Goal: Check status

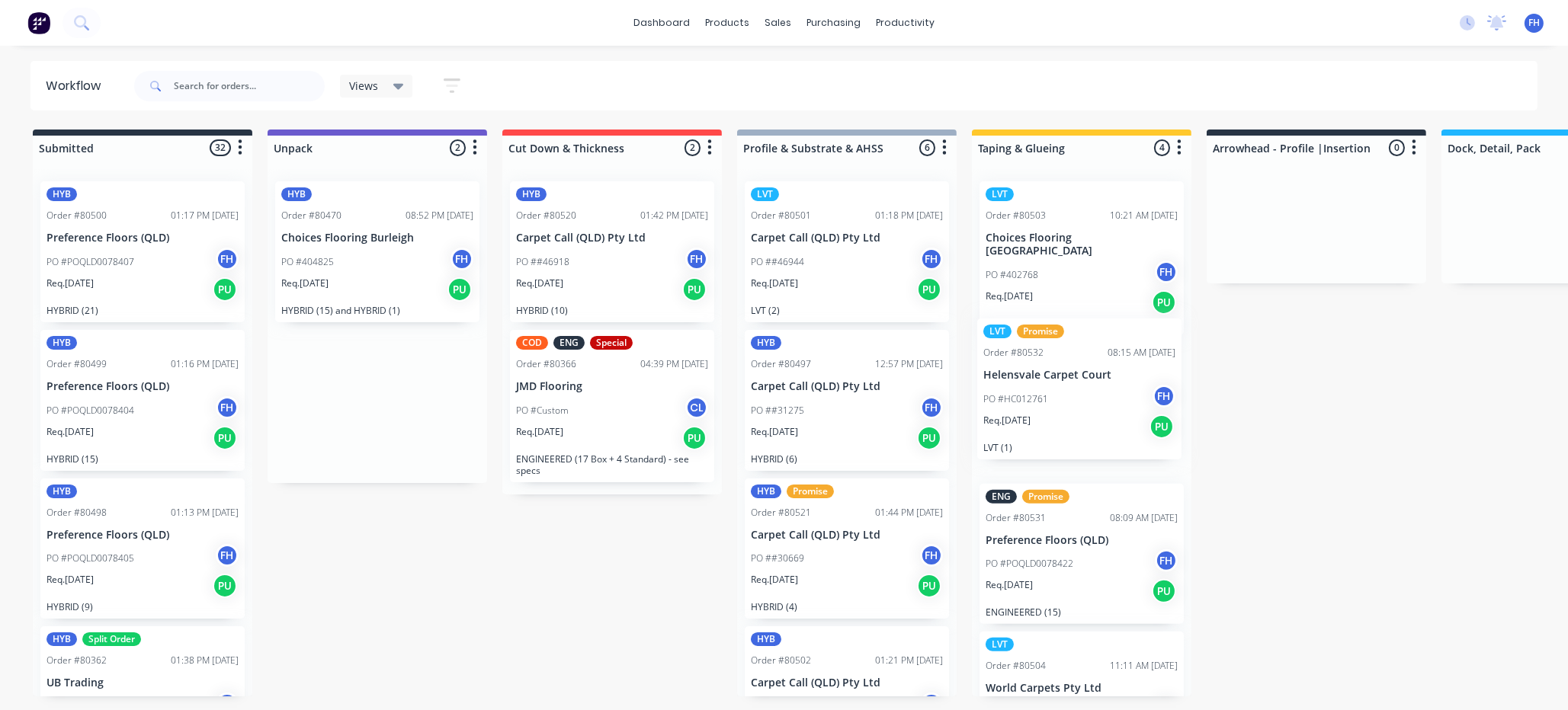
drag, startPoint x: 399, startPoint y: 402, endPoint x: 1089, endPoint y: 361, distance: 691.2
click at [1103, 386] on div "Submitted 32 Summaries Total order value Invoiced to date To be invoiced HYB Or…" at bounding box center [1370, 422] width 2763 height 584
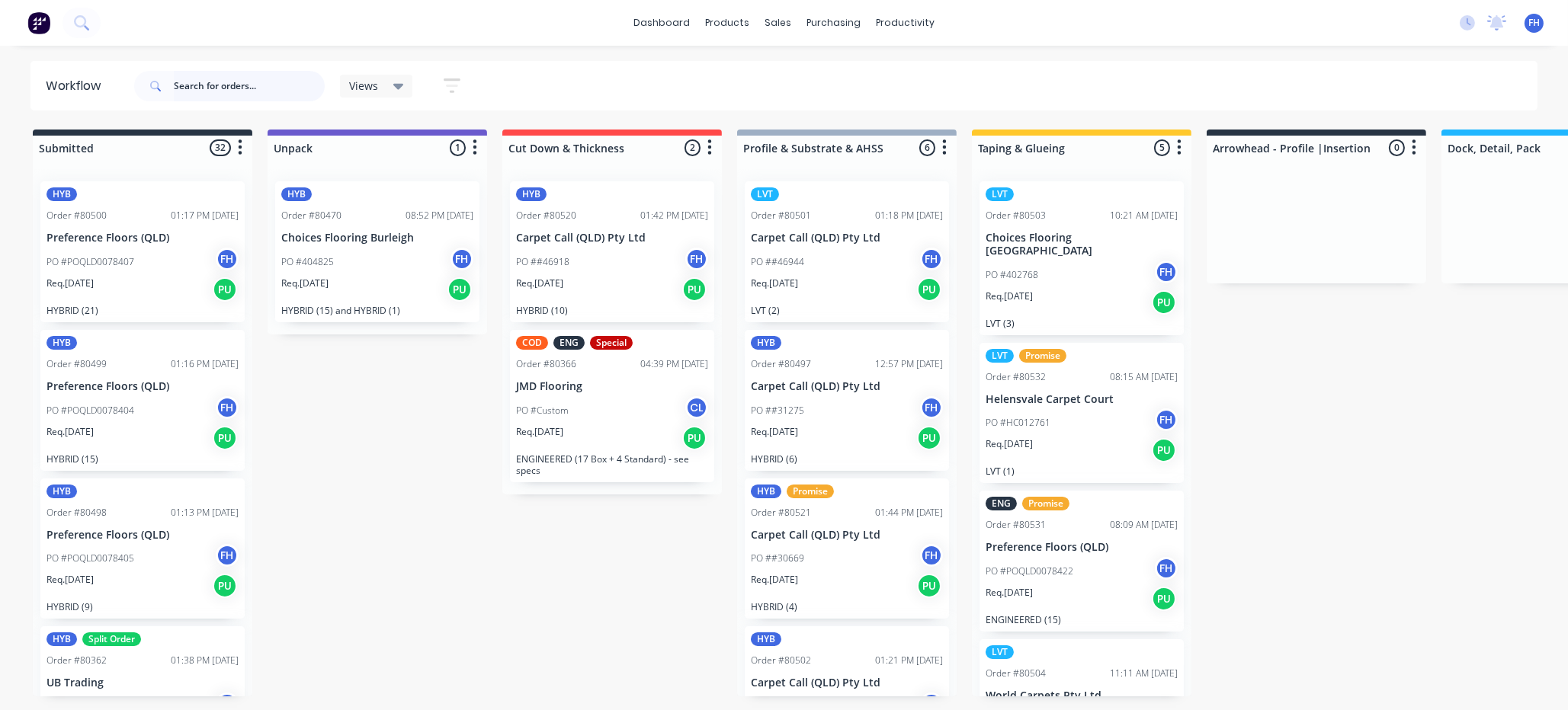
click at [240, 91] on input "text" at bounding box center [248, 85] width 151 height 30
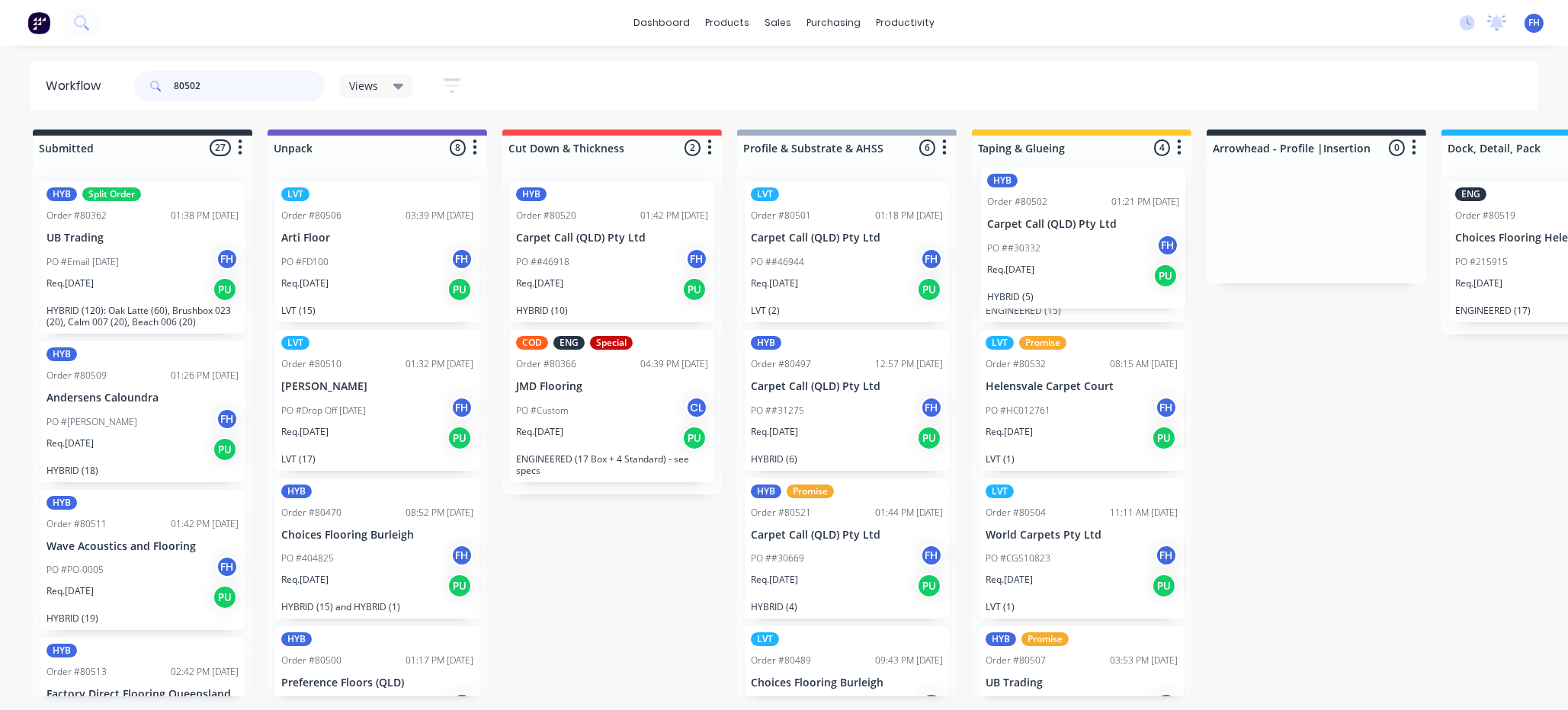
drag, startPoint x: 813, startPoint y: 248, endPoint x: 1061, endPoint y: 237, distance: 248.2
click at [1061, 237] on div "Submitted 27 Summaries Total order value Invoiced to date To be invoiced HYB Sp…" at bounding box center [1370, 422] width 2763 height 584
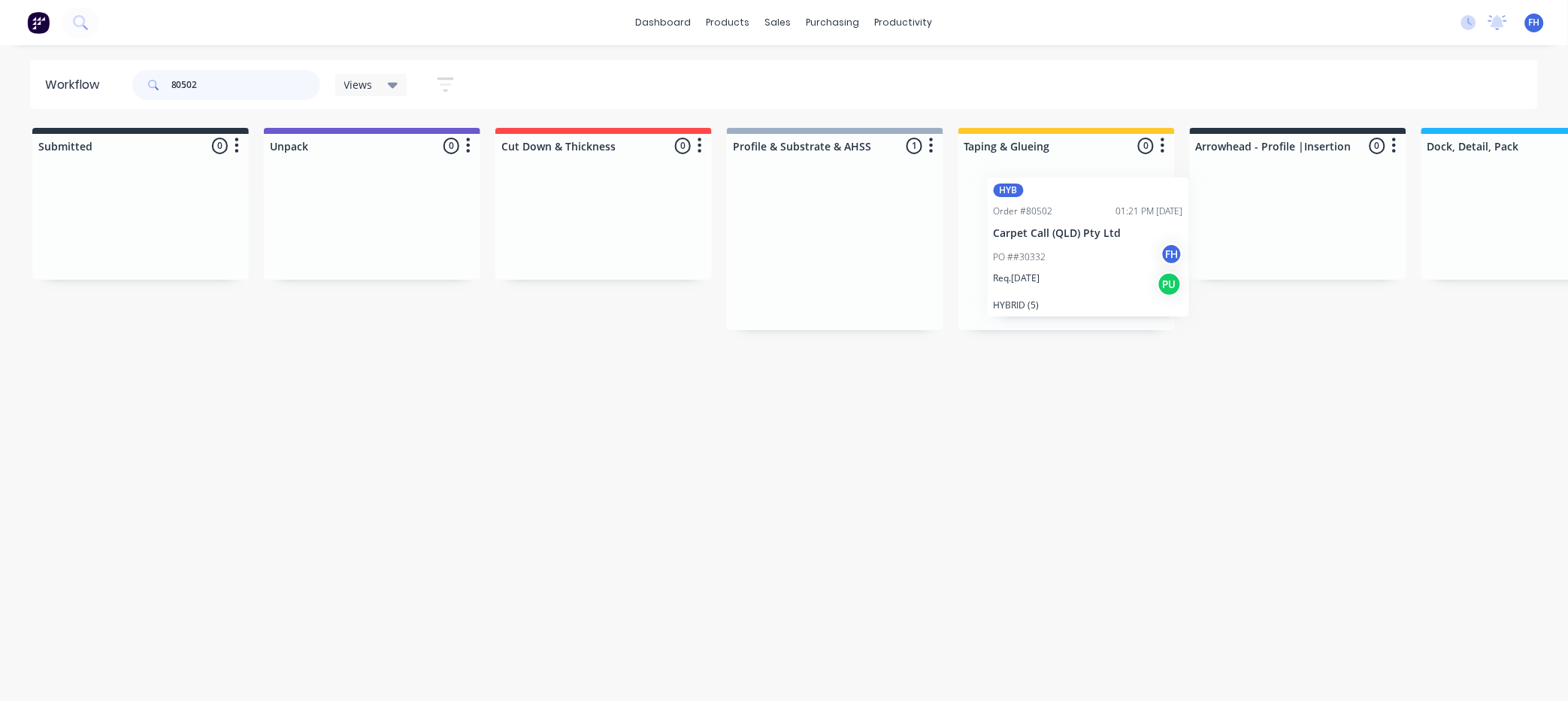
drag, startPoint x: 795, startPoint y: 240, endPoint x: 1068, endPoint y: 239, distance: 273.0
click at [1068, 239] on div "Submitted 0 Summaries Total order value Invoiced to date To be invoiced Unpack …" at bounding box center [1351, 229] width 2725 height 202
drag, startPoint x: 804, startPoint y: 275, endPoint x: 1032, endPoint y: 254, distance: 229.0
click at [1038, 264] on div "Submitted 0 Summaries Total order value Invoiced to date To be invoiced Unpack …" at bounding box center [1351, 229] width 2725 height 202
drag, startPoint x: 946, startPoint y: 279, endPoint x: 1055, endPoint y: 201, distance: 134.0
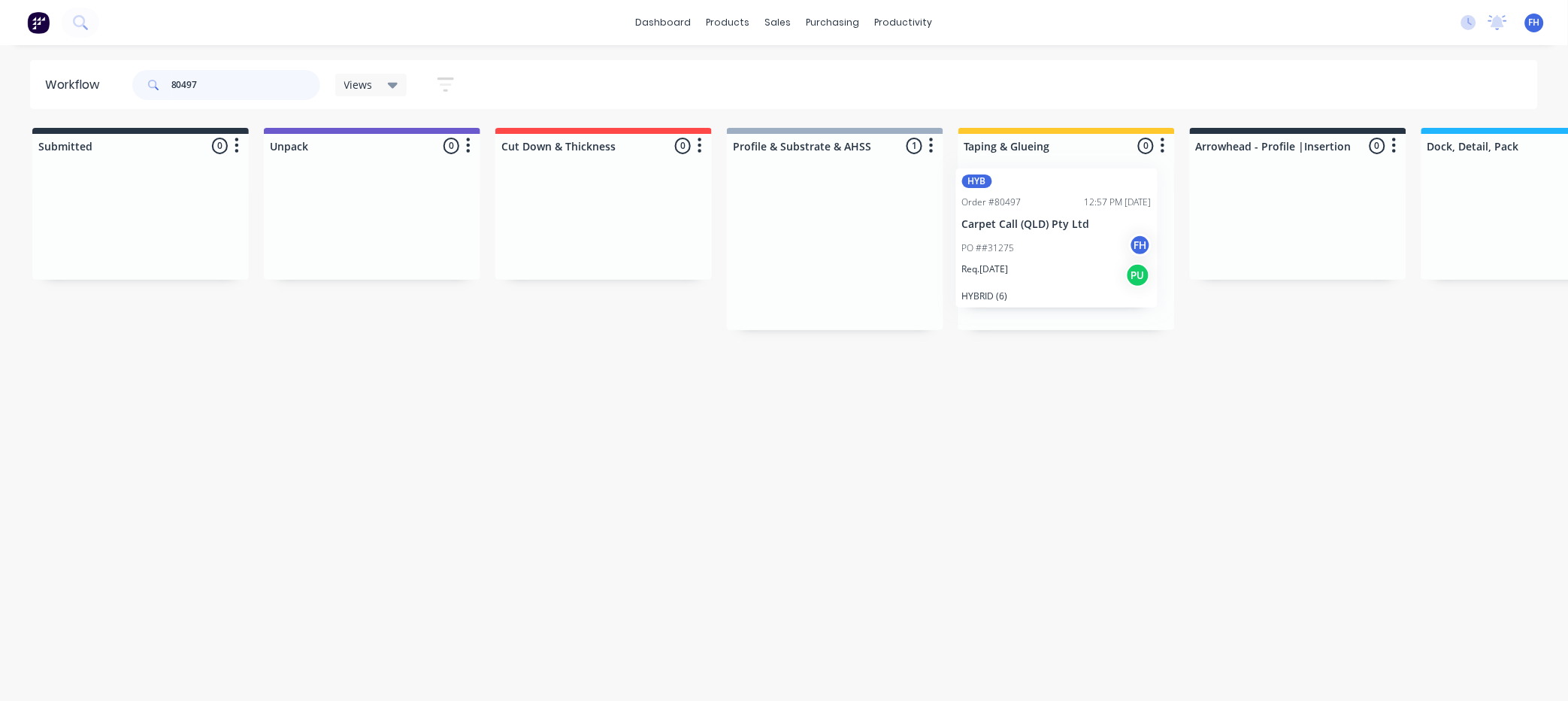
click at [1058, 215] on div "Submitted 0 Summaries Total order value Invoiced to date To be invoiced Unpack …" at bounding box center [1351, 229] width 2725 height 202
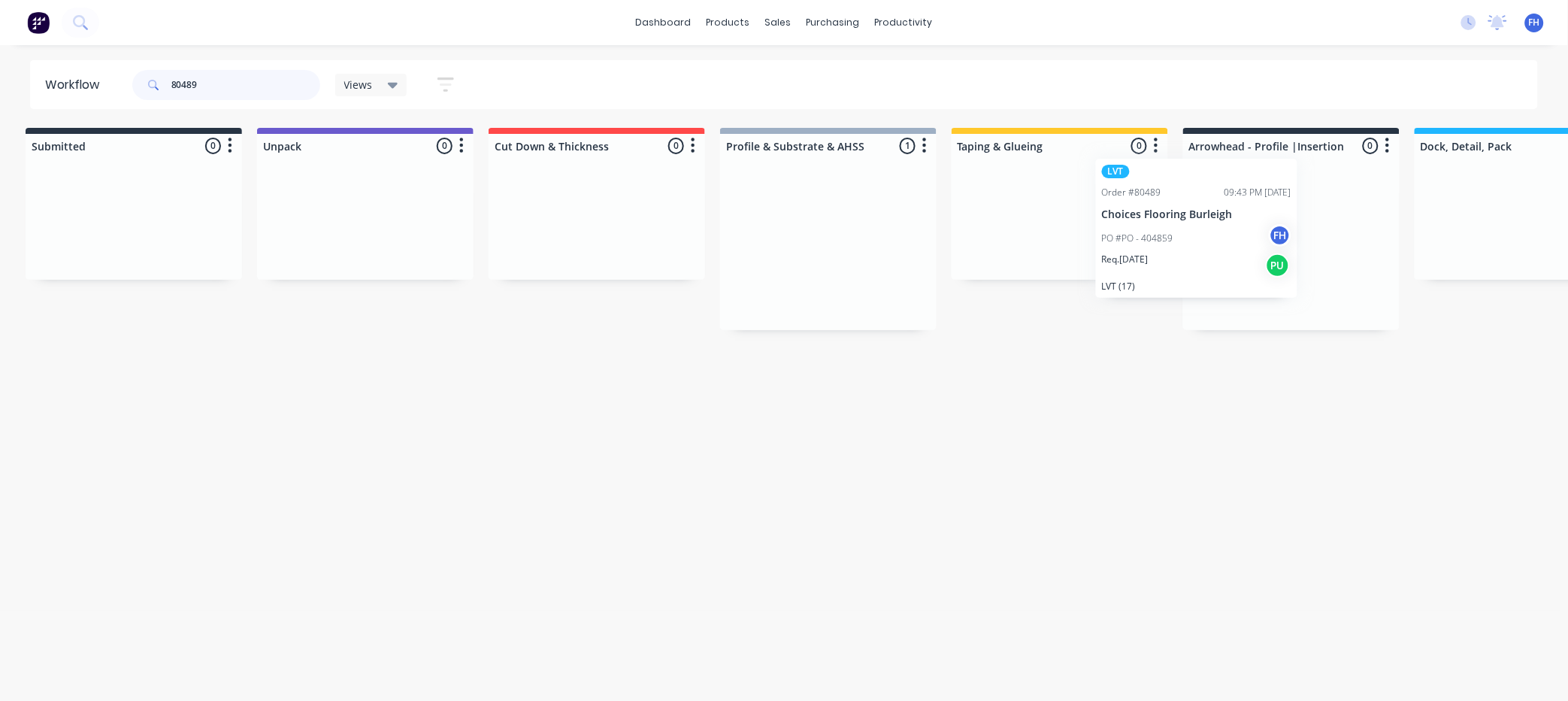
scroll to position [0, 12]
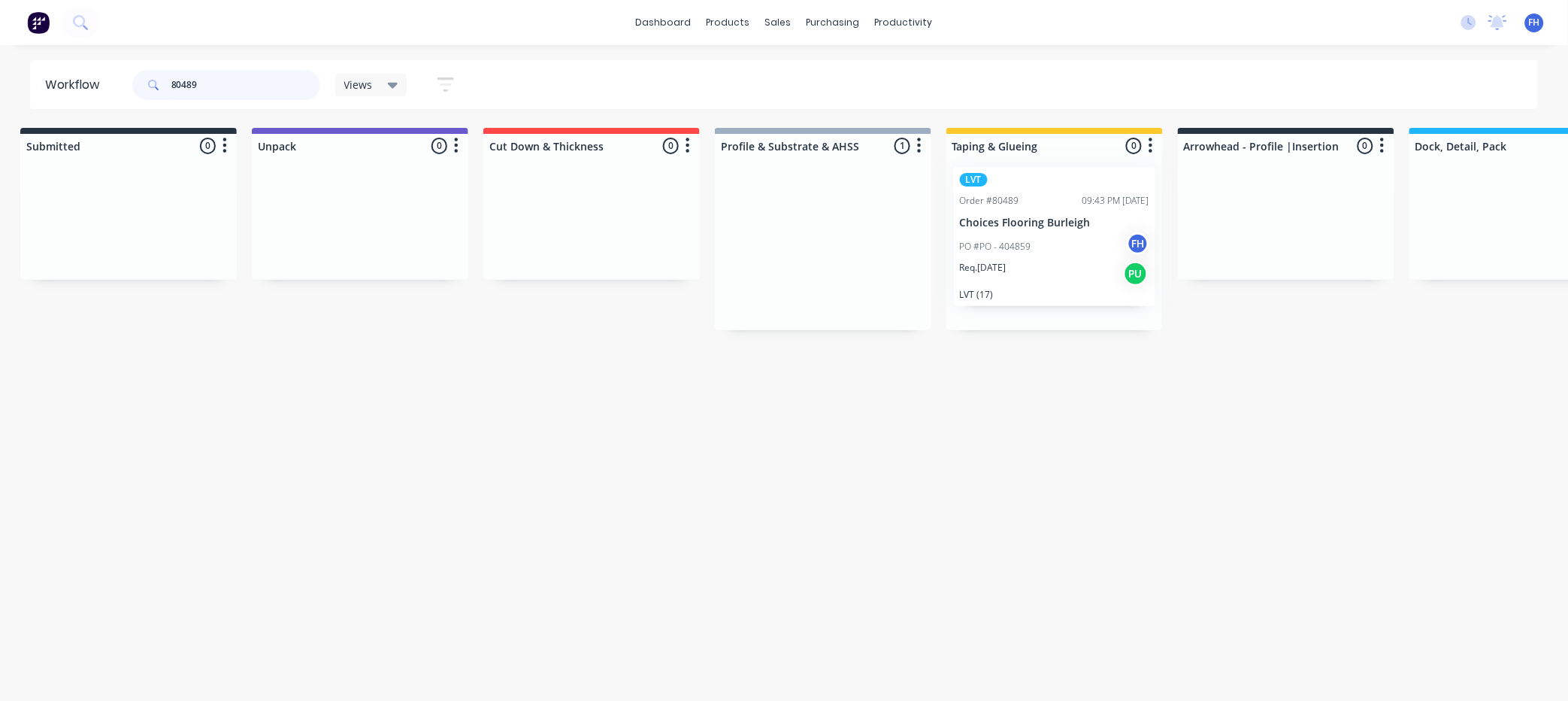
drag, startPoint x: 774, startPoint y: 236, endPoint x: 1001, endPoint y: 209, distance: 228.6
click at [1002, 223] on div "Submitted 0 Summaries Total order value Invoiced to date To be invoiced Unpack …" at bounding box center [1339, 229] width 2725 height 202
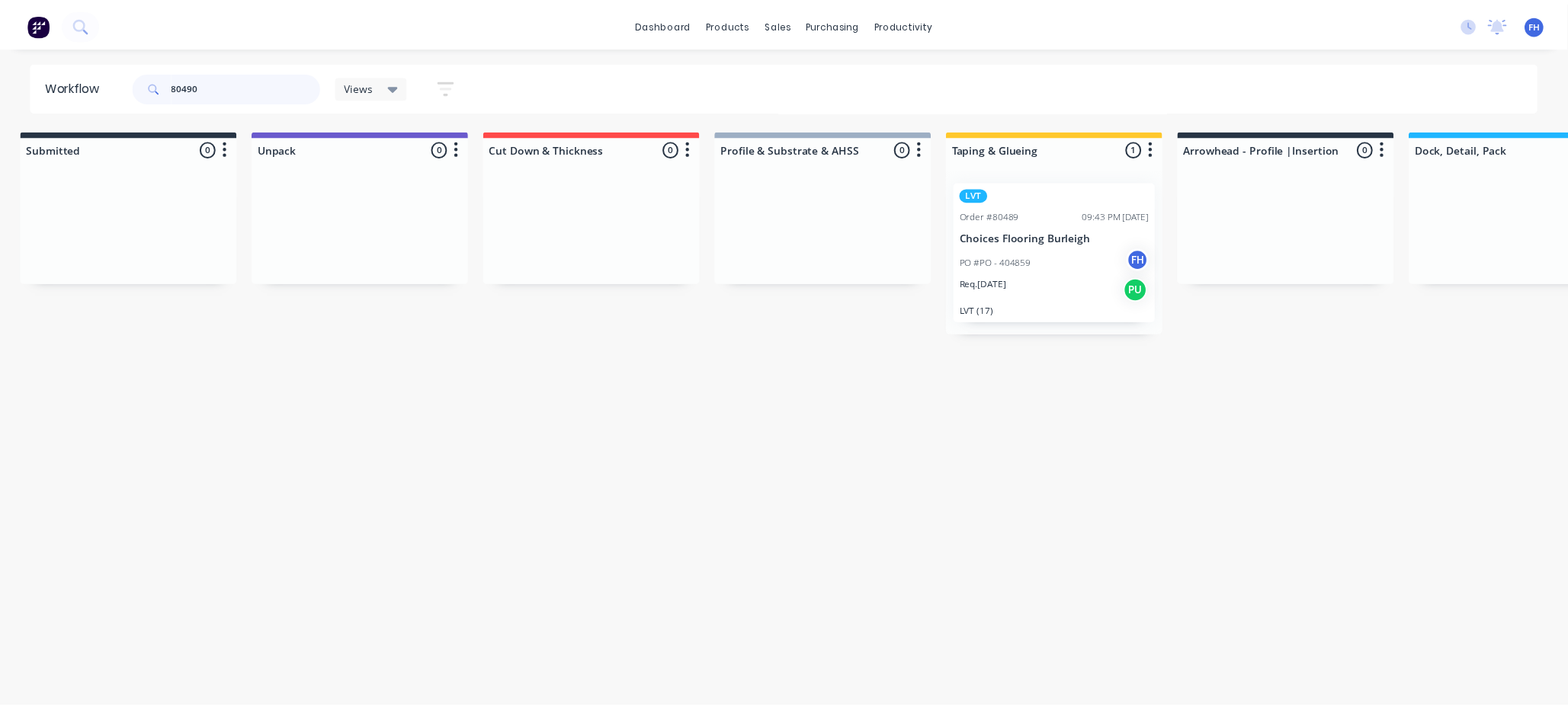
scroll to position [0, 0]
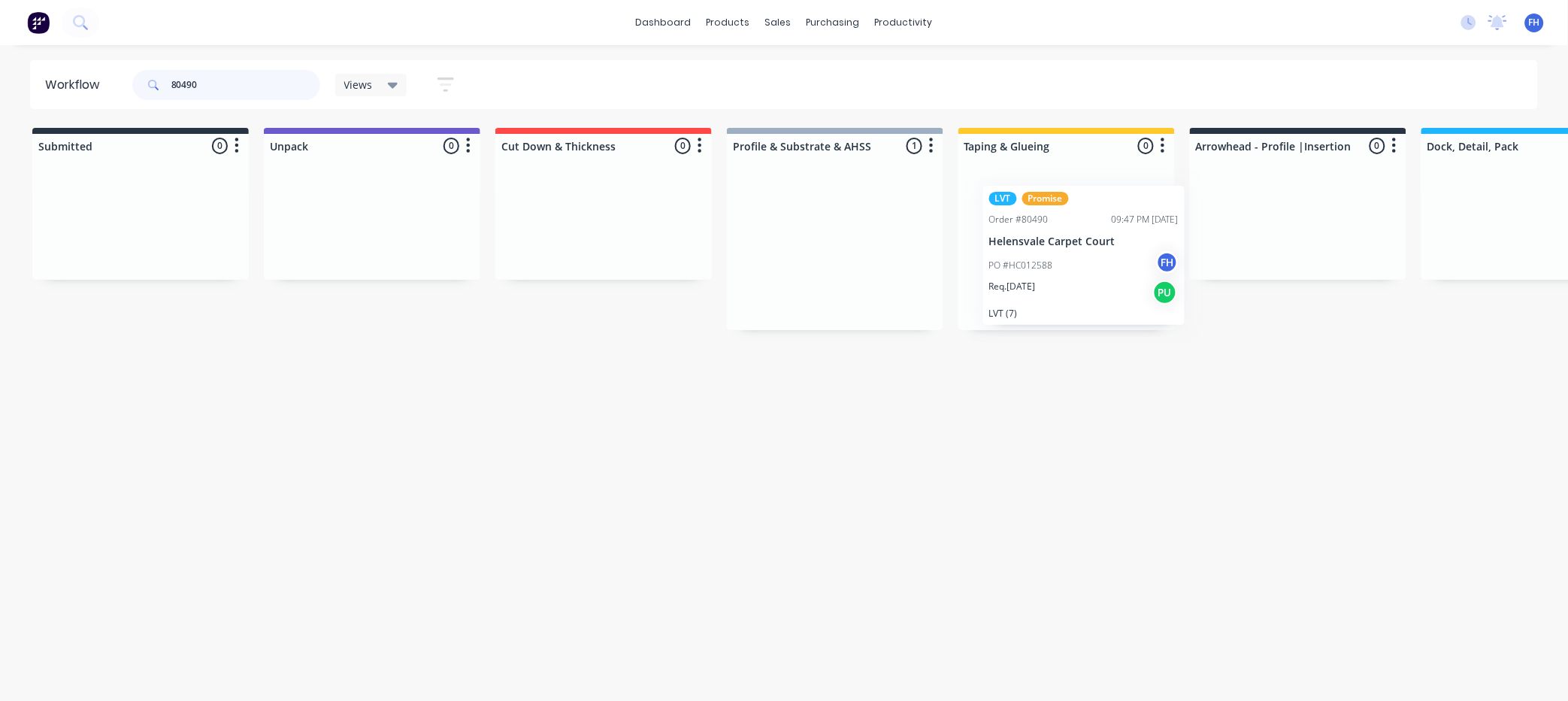
drag, startPoint x: 791, startPoint y: 241, endPoint x: 1043, endPoint y: 231, distance: 252.2
click at [1046, 249] on div "Submitted 0 Summaries Total order value Invoiced to date To be invoiced Unpack …" at bounding box center [1351, 229] width 2725 height 202
type input "8"
